Goal: Transaction & Acquisition: Purchase product/service

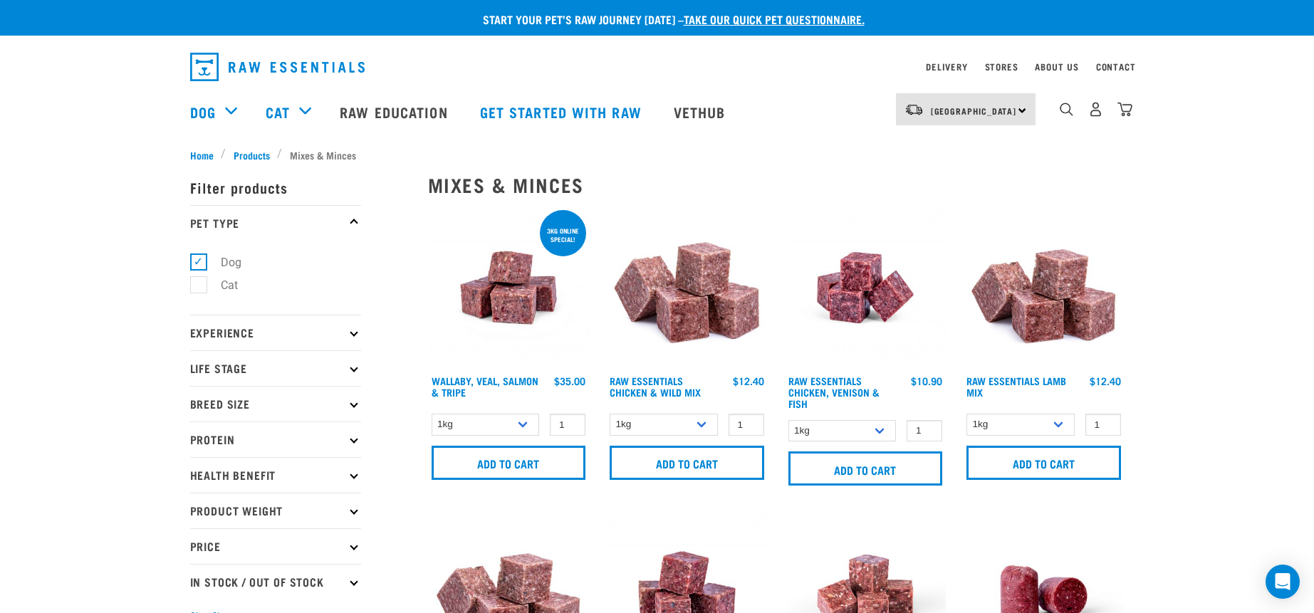
select select "34492"
click at [1127, 113] on img "dropdown navigation" at bounding box center [1124, 109] width 15 height 15
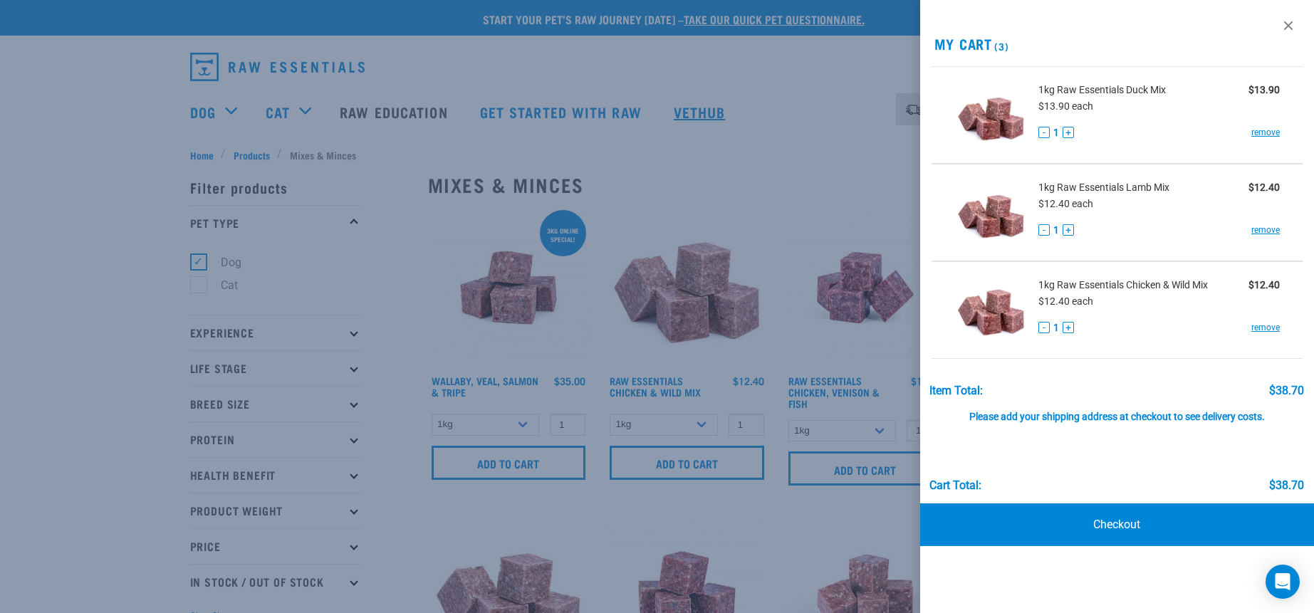
click at [737, 115] on div at bounding box center [657, 306] width 1314 height 613
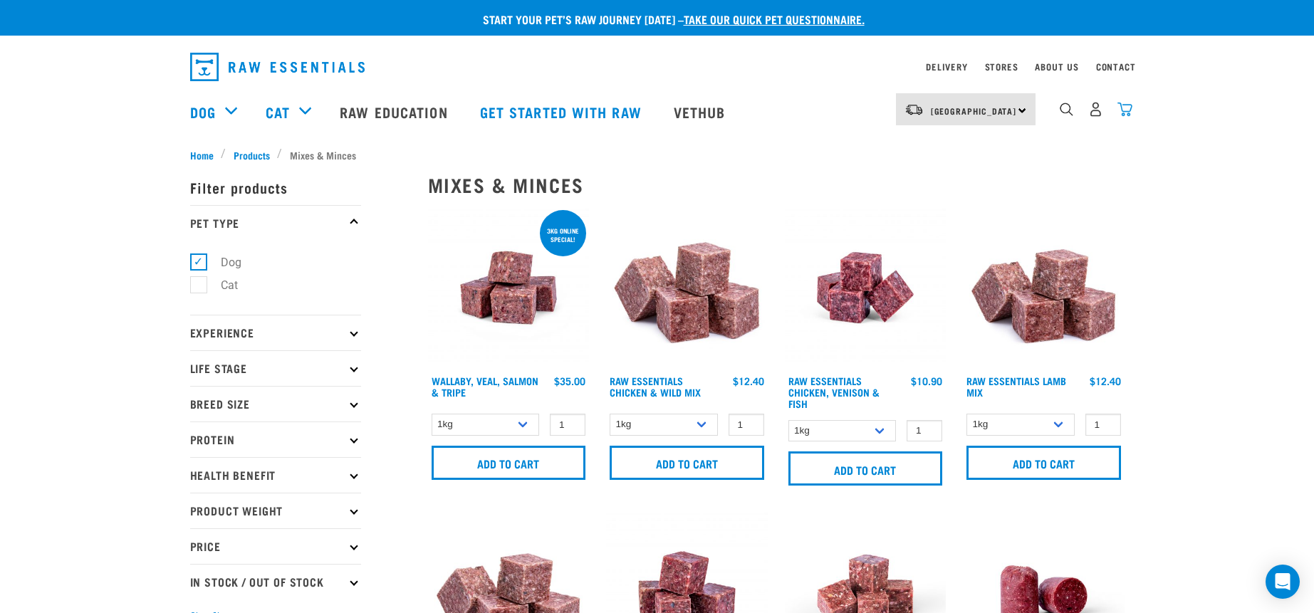
click at [1127, 111] on img "dropdown navigation" at bounding box center [1124, 109] width 15 height 15
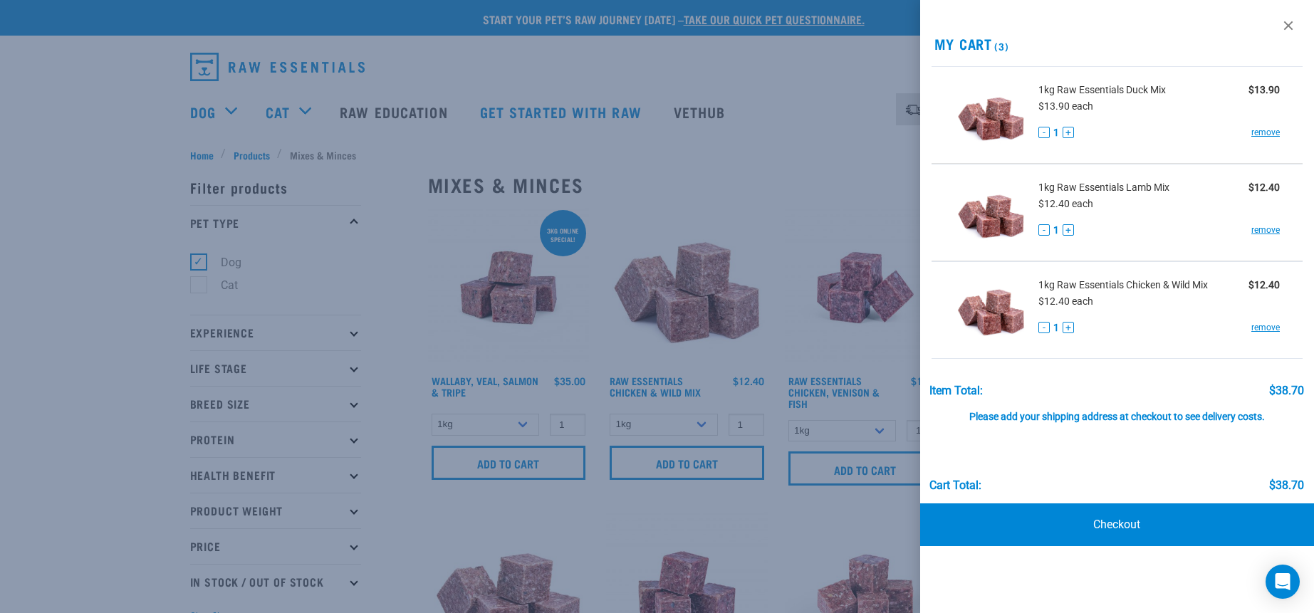
click at [806, 81] on div at bounding box center [657, 306] width 1314 height 613
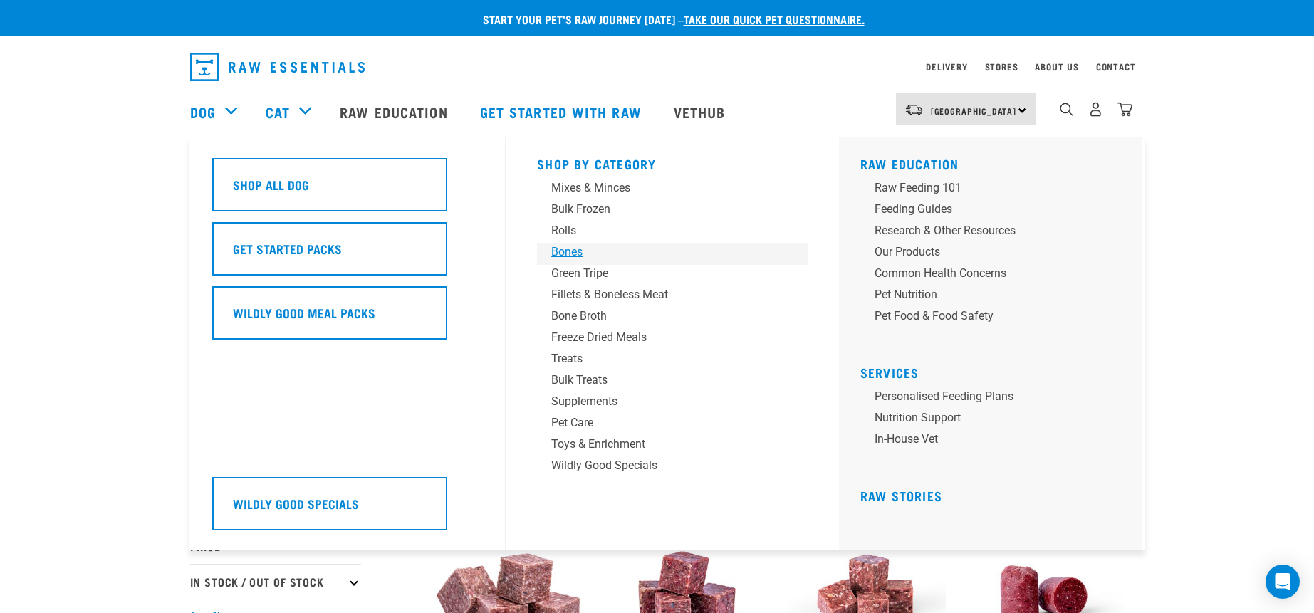
click at [570, 252] on div "Bones" at bounding box center [662, 252] width 222 height 17
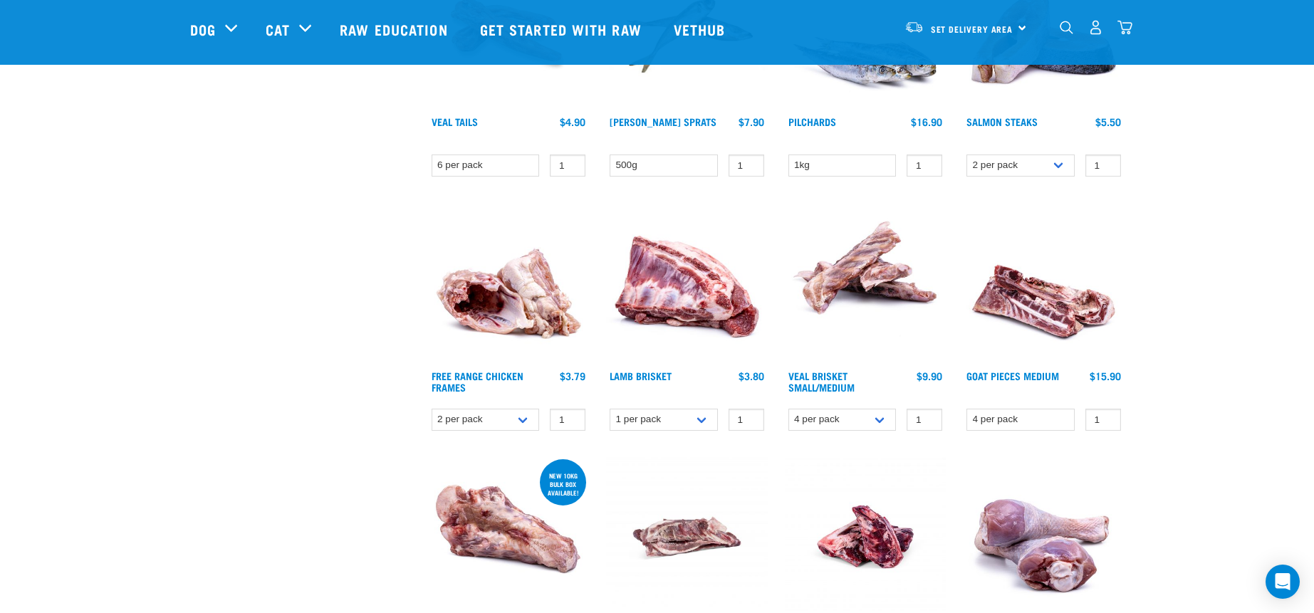
scroll to position [427, 0]
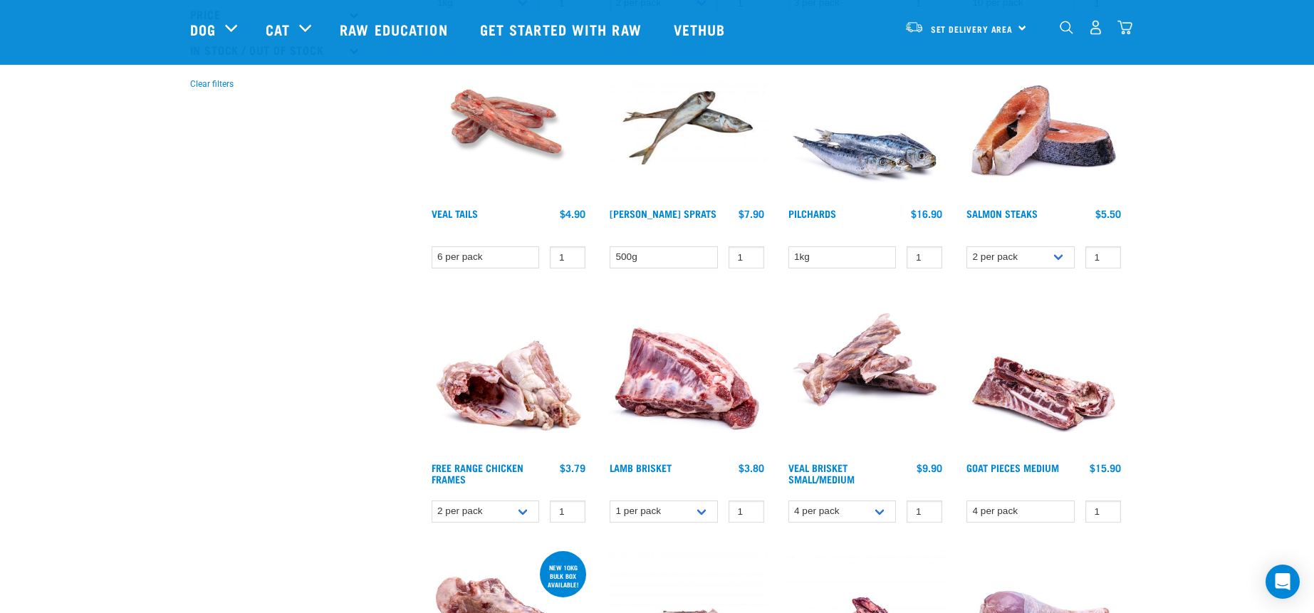
click at [1031, 142] on img at bounding box center [1044, 121] width 162 height 162
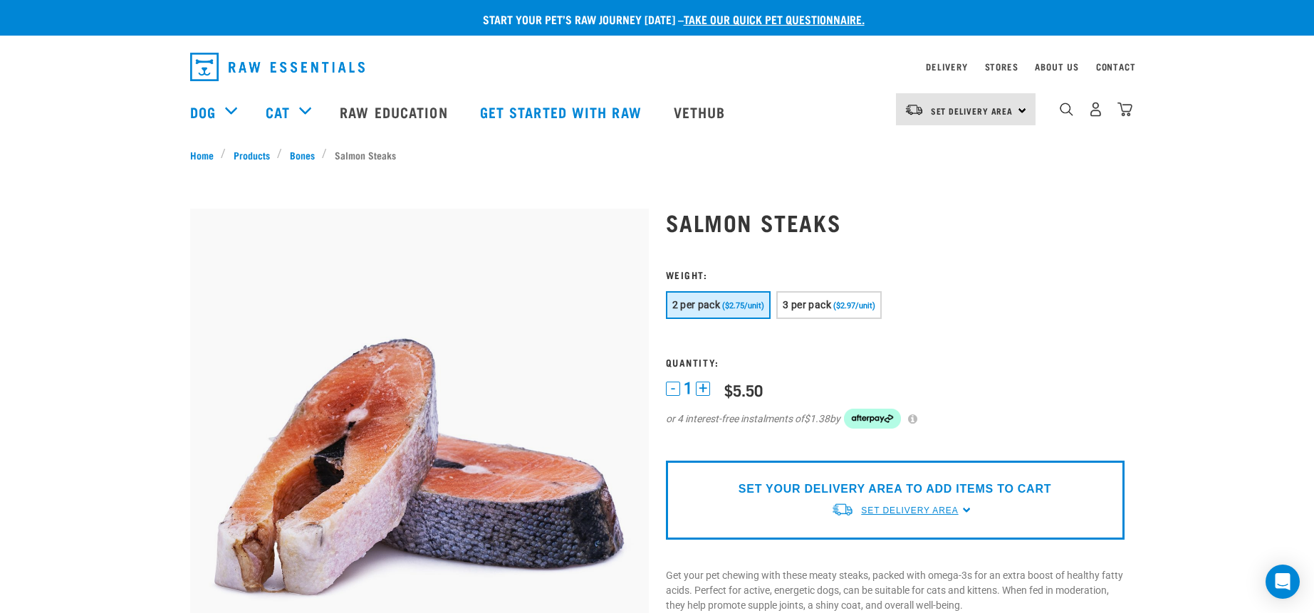
click at [926, 511] on span "Set Delivery Area" at bounding box center [909, 511] width 97 height 10
click at [875, 567] on link "[GEOGRAPHIC_DATA]" at bounding box center [902, 568] width 142 height 24
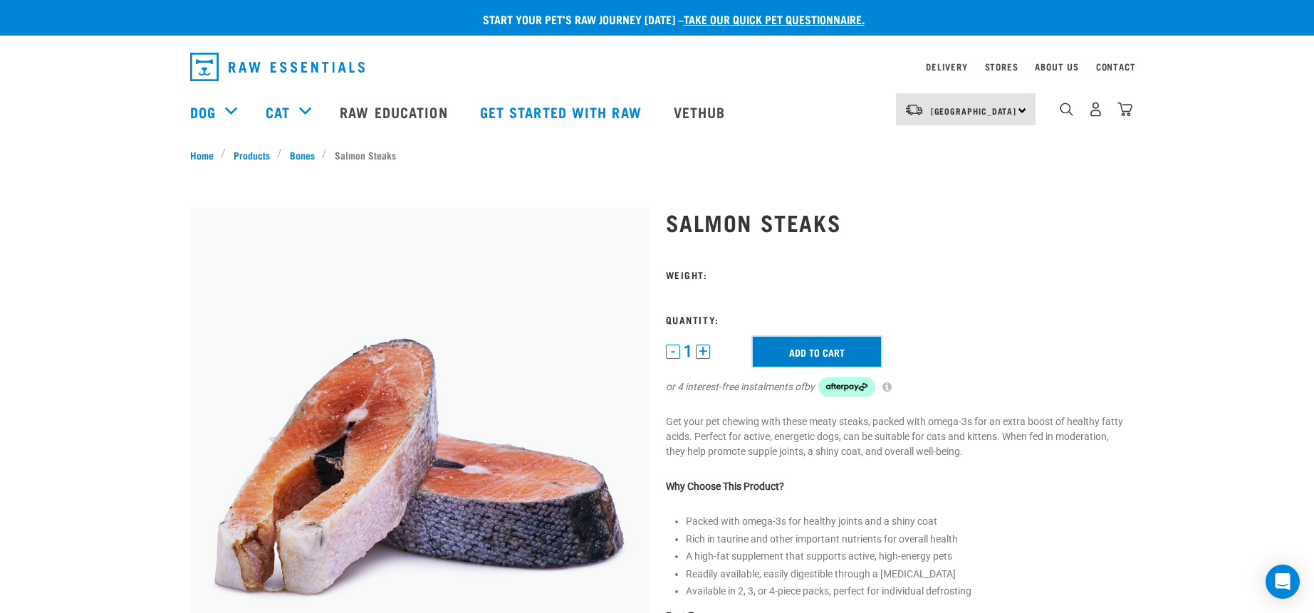
click at [824, 350] on input "Add to cart" at bounding box center [817, 352] width 128 height 30
click at [702, 353] on button "+" at bounding box center [703, 352] width 14 height 14
click at [701, 298] on form at bounding box center [895, 341] width 459 height 145
click at [1124, 115] on img "dropdown navigation" at bounding box center [1124, 109] width 15 height 15
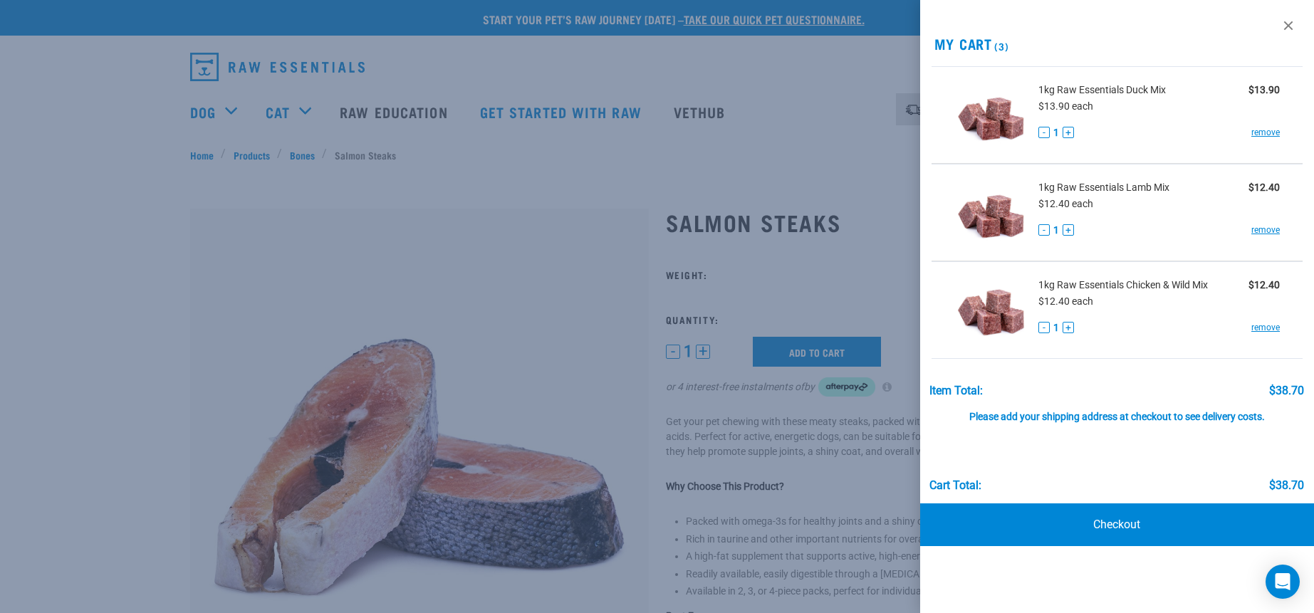
drag, startPoint x: 788, startPoint y: 155, endPoint x: 763, endPoint y: 207, distance: 58.0
click at [788, 155] on div at bounding box center [657, 306] width 1314 height 613
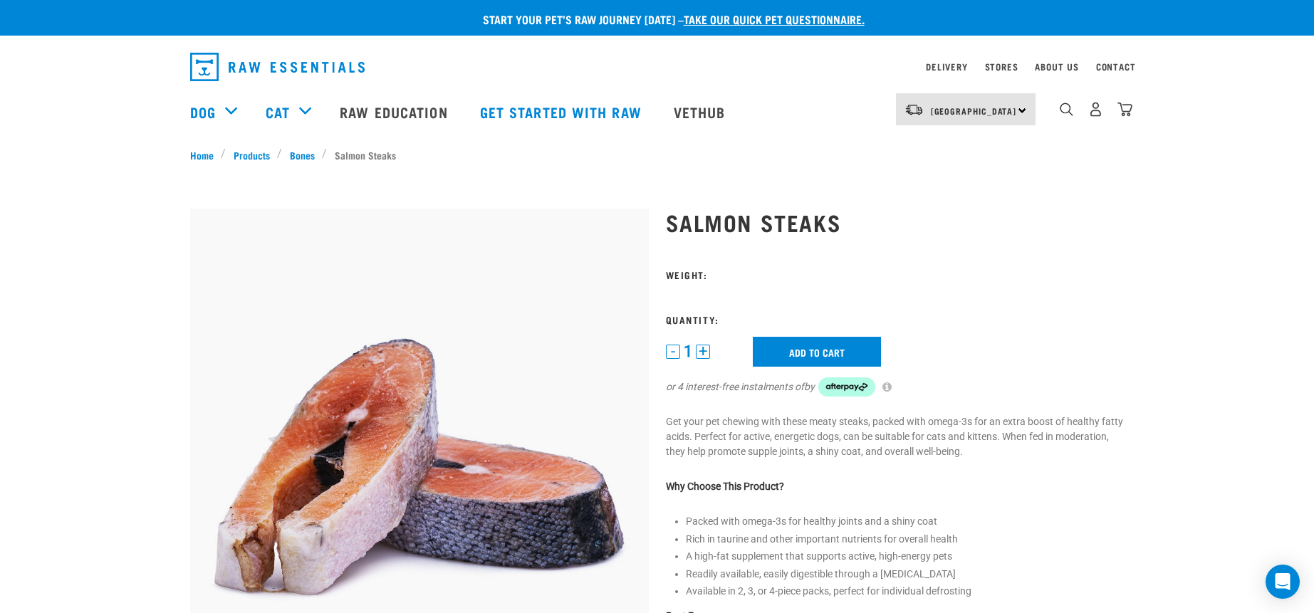
click at [694, 277] on h3 "Weight:" at bounding box center [895, 274] width 459 height 11
click at [679, 311] on form at bounding box center [895, 341] width 459 height 145
click at [810, 354] on input "Add to cart" at bounding box center [817, 352] width 128 height 30
click at [704, 325] on form at bounding box center [895, 341] width 459 height 145
click at [1100, 114] on img "dropdown navigation" at bounding box center [1095, 109] width 15 height 15
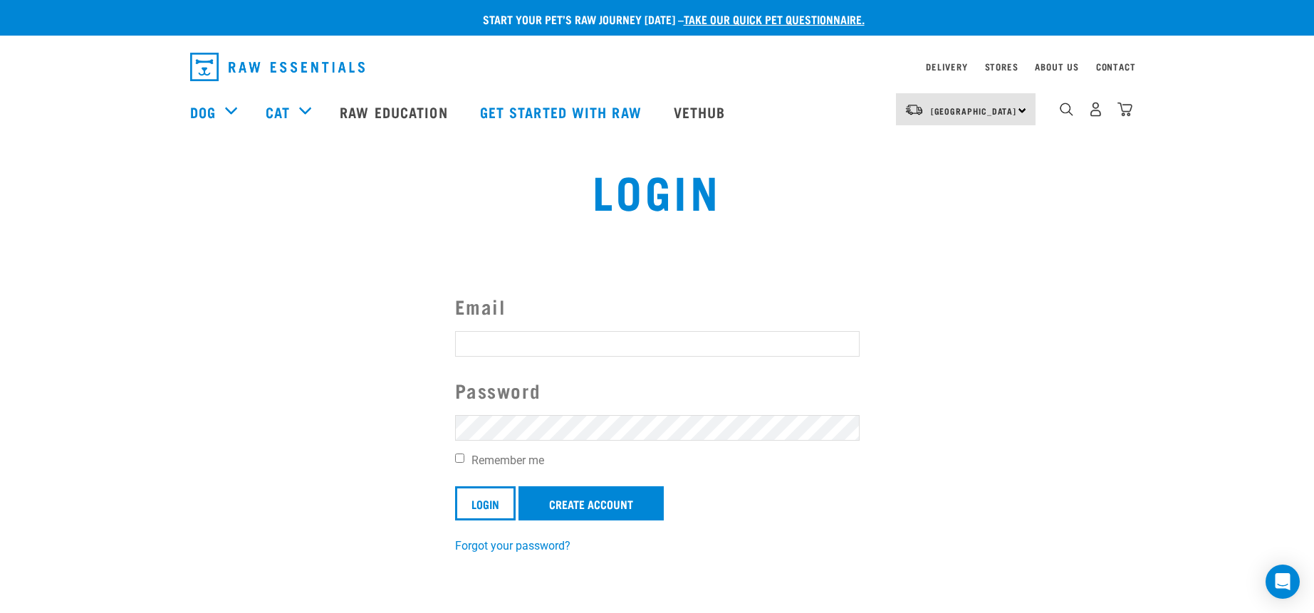
click at [476, 338] on input "Email" at bounding box center [657, 344] width 405 height 26
type input "S"
type input "stevenson.coral@yahoo.co.nz"
click at [455, 486] on input "Login" at bounding box center [485, 503] width 61 height 34
click at [33, 280] on button "delete" at bounding box center [26, 273] width 14 height 14
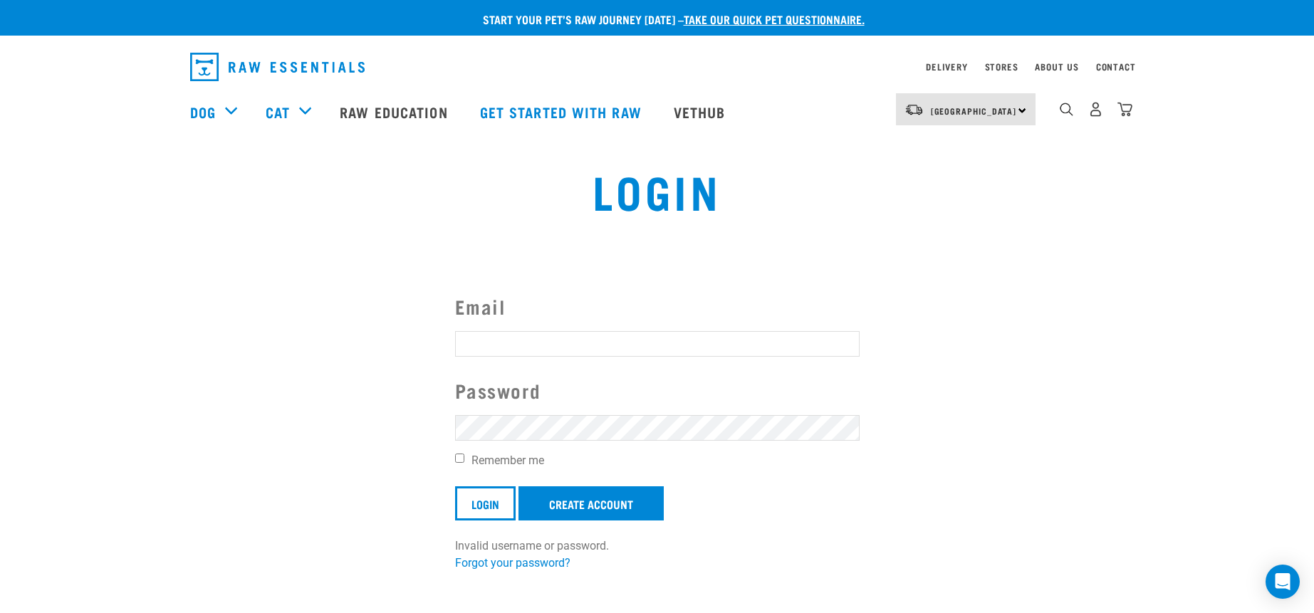
click at [33, 280] on button "delete" at bounding box center [26, 273] width 14 height 14
click at [0, 269] on article "Invalid username or password." at bounding box center [0, 306] width 0 height 613
click at [43, 289] on div "Invalid username or password." at bounding box center [0, 306] width 86 height 111
click at [731, 296] on label "Email" at bounding box center [657, 306] width 405 height 29
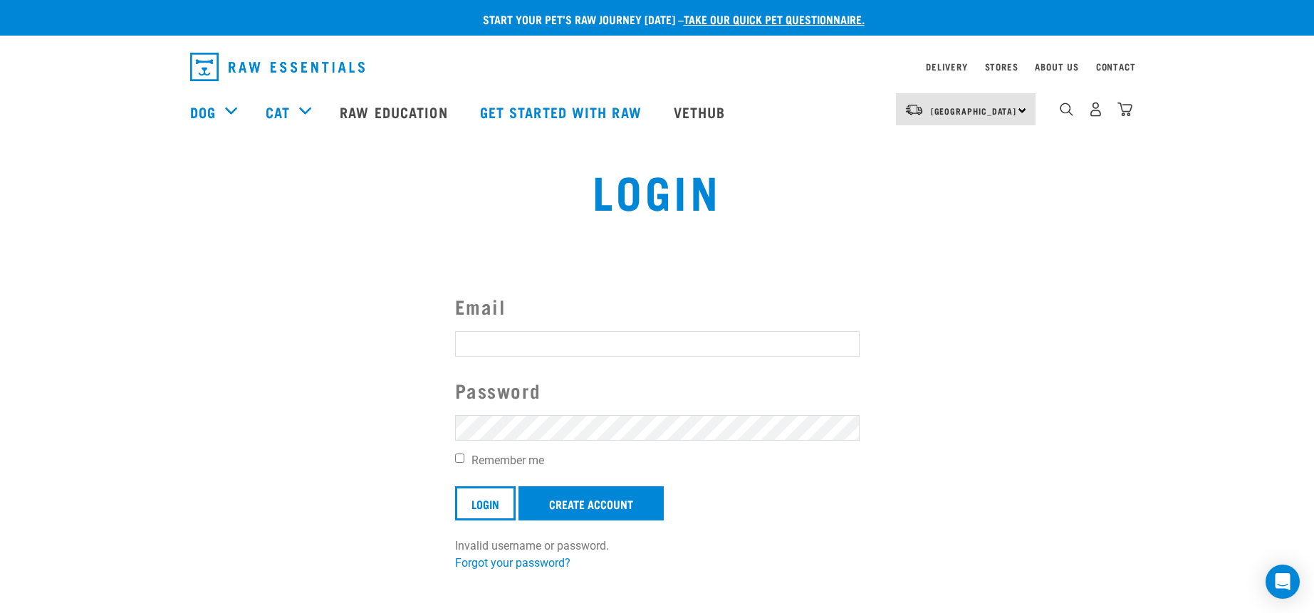
click at [731, 331] on input "Email" at bounding box center [657, 344] width 405 height 26
click at [487, 356] on input "Email" at bounding box center [657, 344] width 405 height 26
type input "[PERSON_NAME][EMAIL_ADDRESS][DOMAIN_NAME]"
click at [1057, 362] on section "Email stevenson.coral@yahoo.co.nz Password Remember me Login Create Account Inv…" at bounding box center [657, 422] width 1314 height 333
click at [455, 486] on input "Login" at bounding box center [485, 503] width 61 height 34
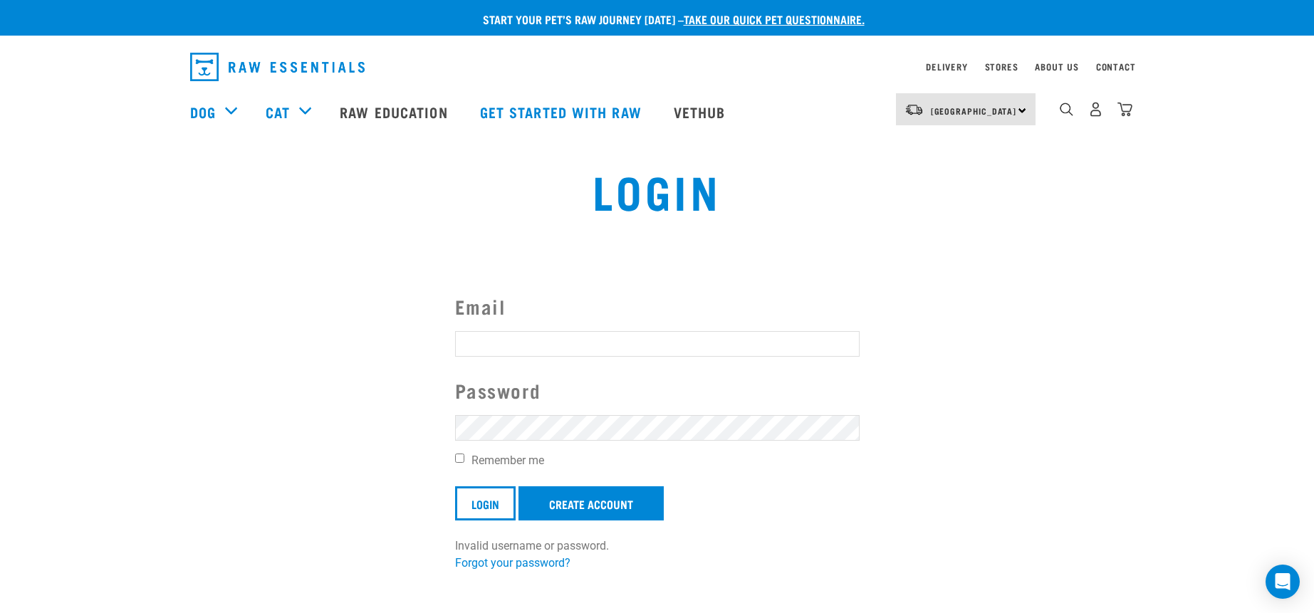
click at [33, 280] on button "delete" at bounding box center [26, 273] width 14 height 14
click at [0, 342] on article "Invalid username or password." at bounding box center [0, 306] width 0 height 613
click at [33, 280] on button "delete" at bounding box center [26, 273] width 14 height 14
click at [516, 348] on input "Email" at bounding box center [657, 344] width 405 height 26
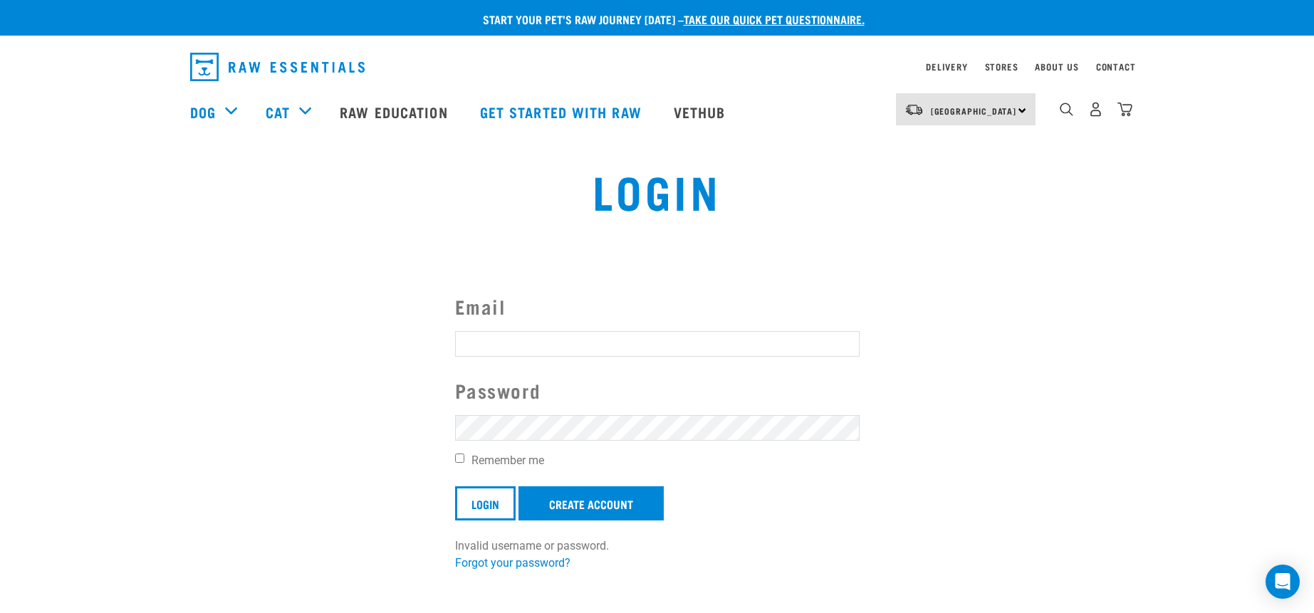
type input "[PERSON_NAME][EMAIL_ADDRESS][DOMAIN_NAME]"
click at [455, 486] on input "Login" at bounding box center [485, 503] width 61 height 34
click at [33, 280] on button "delete" at bounding box center [26, 273] width 14 height 14
drag, startPoint x: 966, startPoint y: 286, endPoint x: 966, endPoint y: 264, distance: 21.4
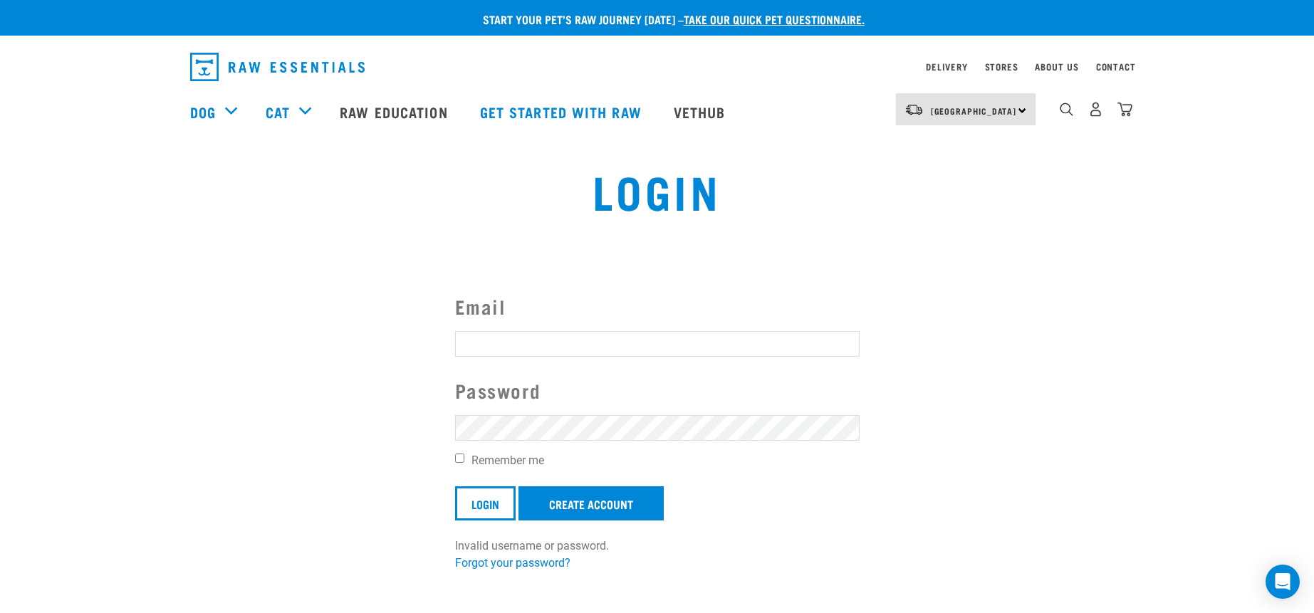
click at [0, 271] on article "Invalid username or password." at bounding box center [0, 306] width 0 height 613
click at [736, 295] on label "Email" at bounding box center [657, 306] width 405 height 29
click at [736, 331] on input "Email" at bounding box center [657, 344] width 405 height 26
type input "stevenson.coral@yahoo.co.nz"
click at [455, 486] on input "Login" at bounding box center [485, 503] width 61 height 34
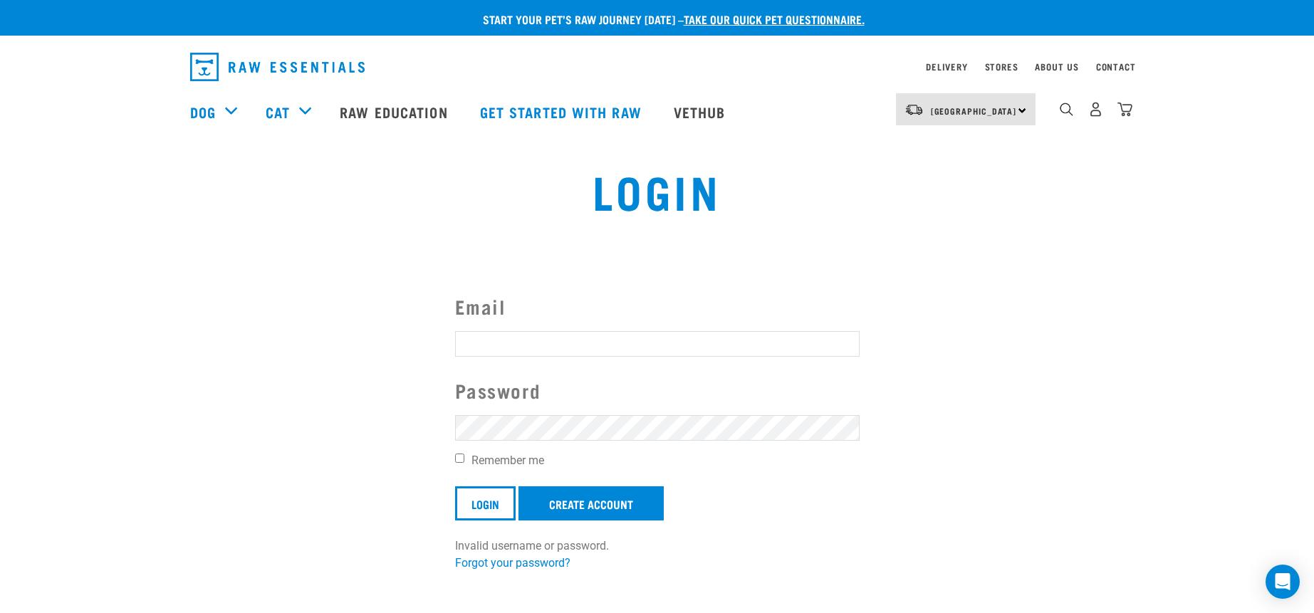
click at [0, 306] on article "Invalid username or password." at bounding box center [0, 306] width 0 height 613
click at [33, 280] on button "delete" at bounding box center [26, 273] width 14 height 14
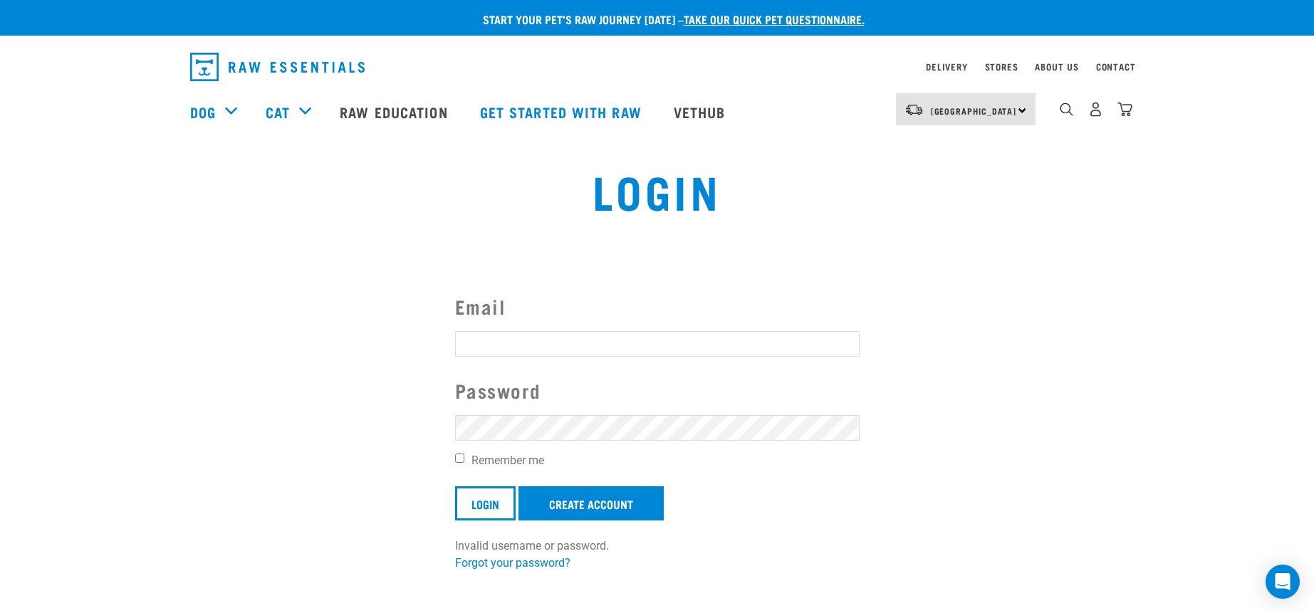
click at [1125, 115] on img "dropdown navigation" at bounding box center [1124, 109] width 15 height 15
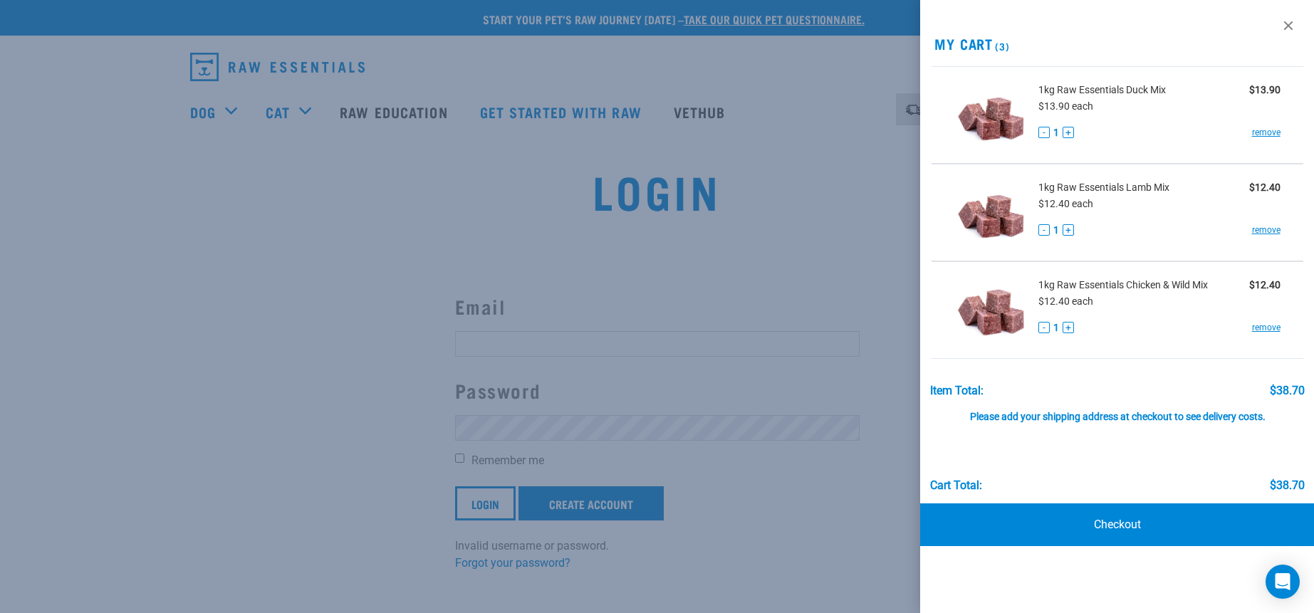
click at [766, 251] on div at bounding box center [657, 306] width 1314 height 613
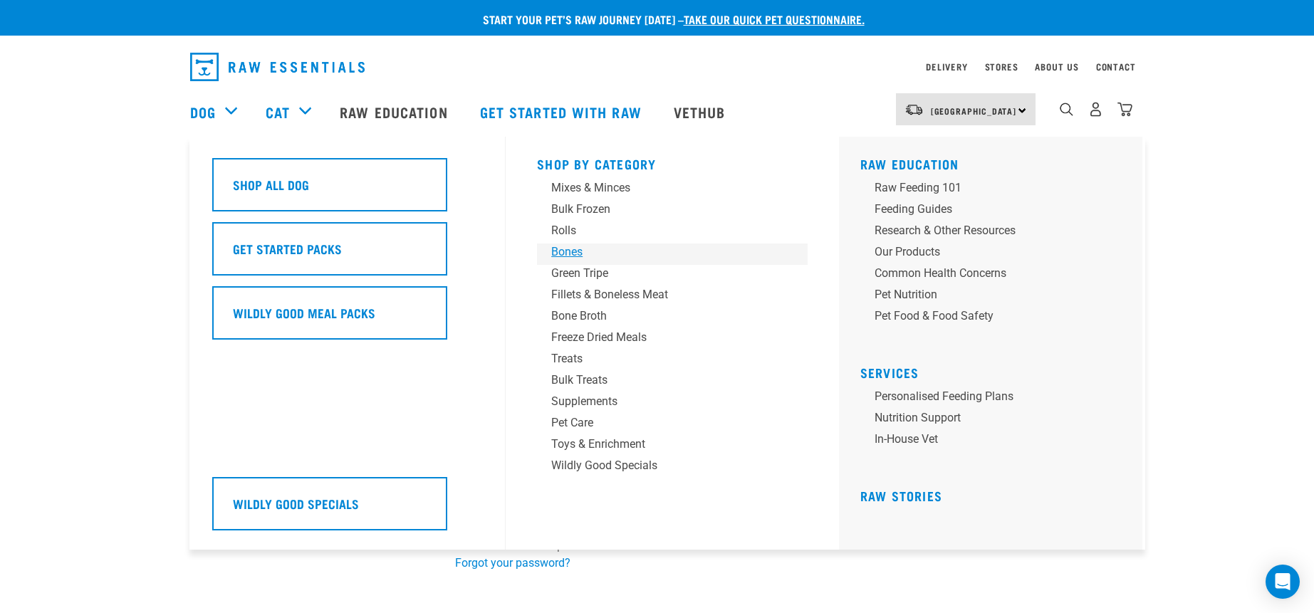
click at [565, 246] on div "Bones" at bounding box center [662, 252] width 222 height 17
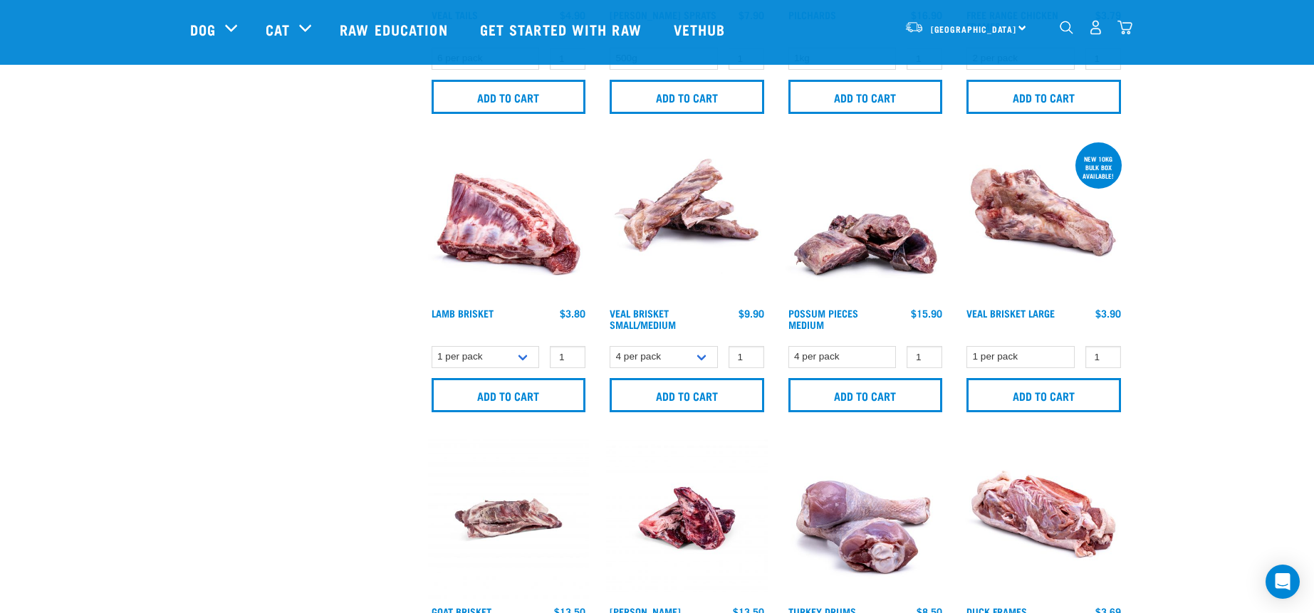
scroll to position [570, 0]
